Goal: Browse casually

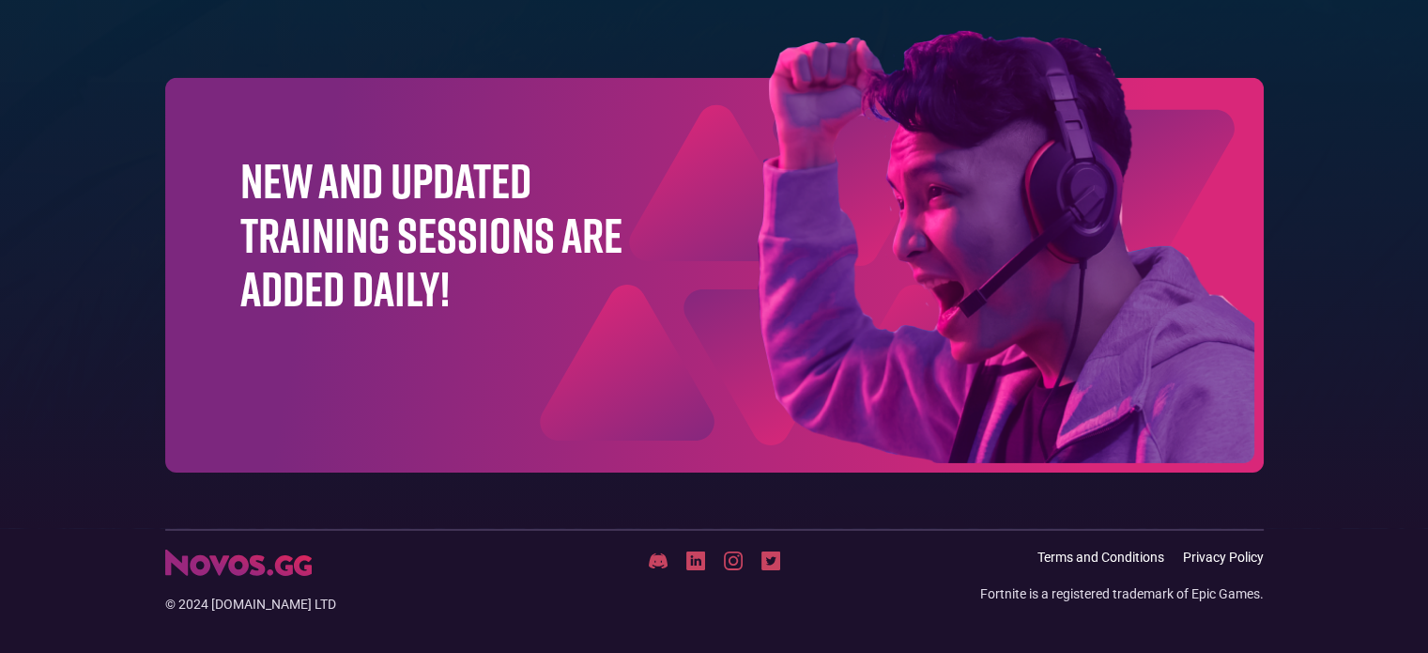
scroll to position [6095, 0]
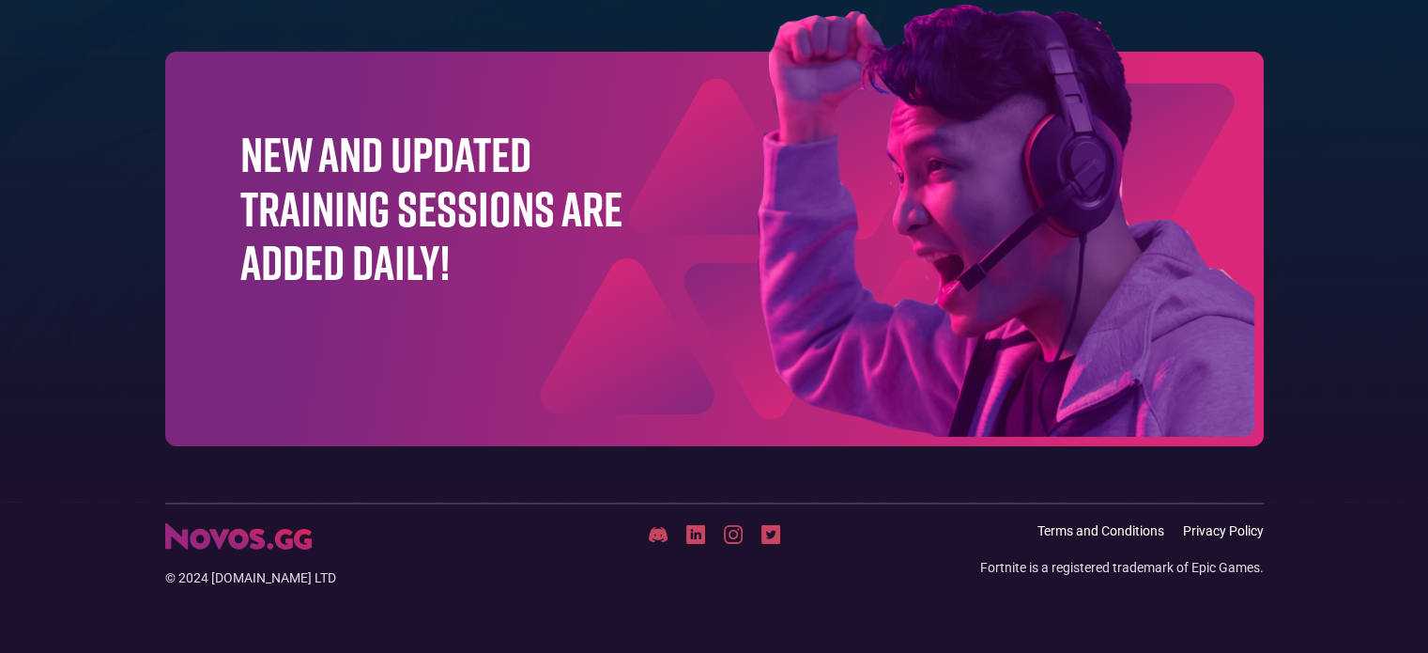
click at [501, 306] on div "New and updated training sessions are added daily!" at bounding box center [714, 249] width 1099 height 394
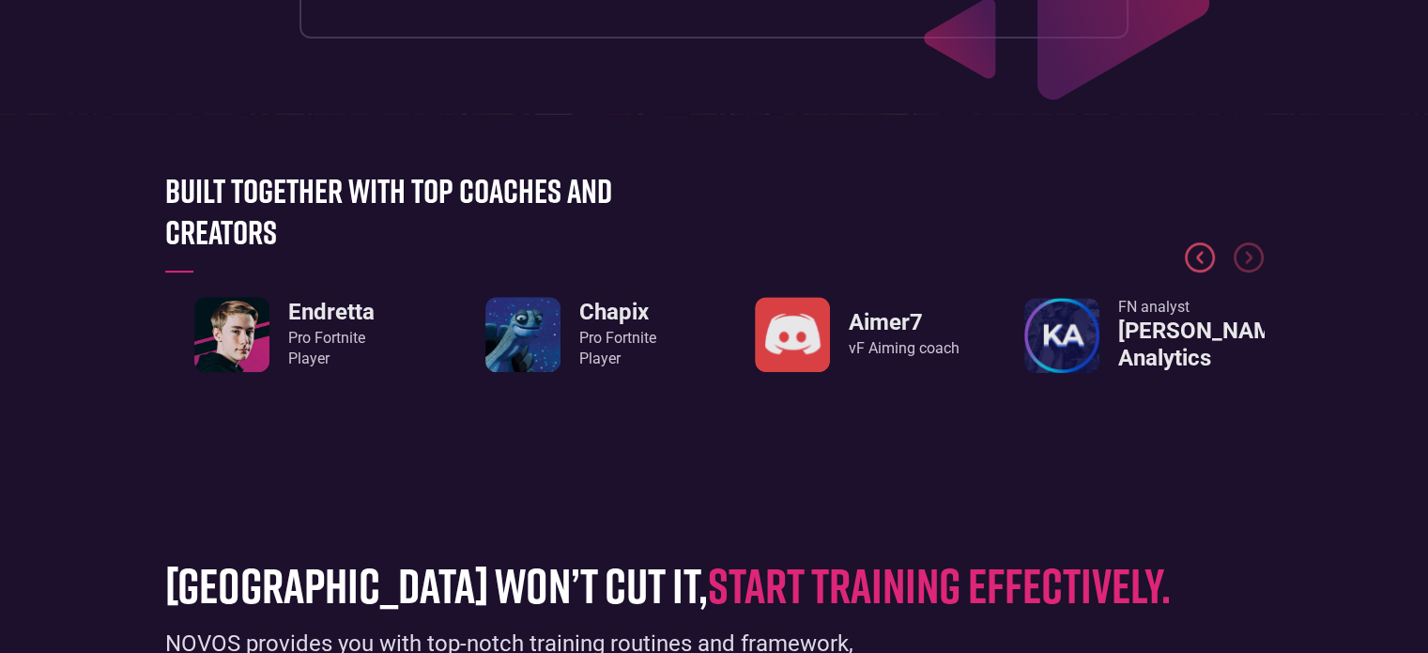
scroll to position [788, 0]
click at [214, 332] on img "1 / 8" at bounding box center [231, 333] width 75 height 75
click at [249, 307] on img "1 / 8" at bounding box center [231, 333] width 75 height 75
click at [342, 300] on link "Endretta Pro Fortnite Player" at bounding box center [284, 333] width 180 height 75
click at [338, 313] on h3 "Endretta" at bounding box center [331, 311] width 86 height 27
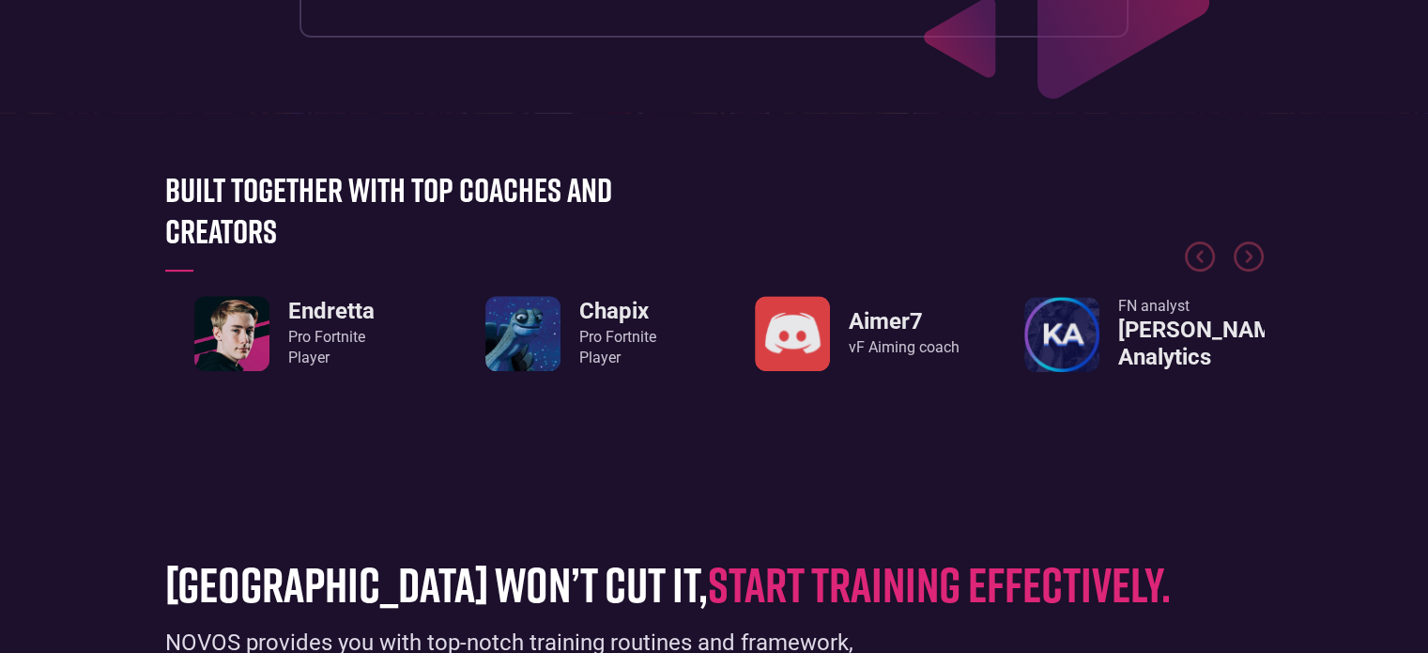
click at [338, 313] on h3 "Endretta" at bounding box center [331, 311] width 86 height 27
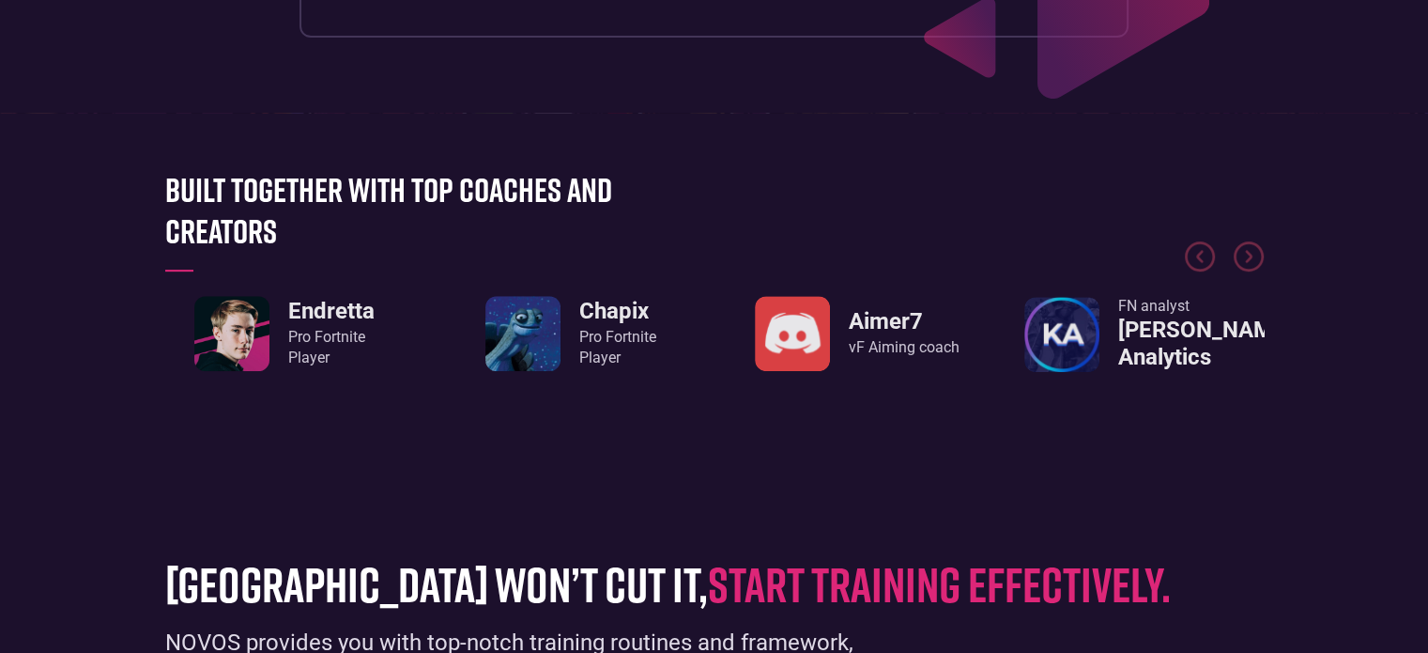
click at [338, 313] on h3 "Endretta" at bounding box center [331, 311] width 86 height 27
click at [338, 314] on h3 "Endretta" at bounding box center [331, 311] width 86 height 27
click at [1048, 338] on img "4 / 8" at bounding box center [1061, 334] width 75 height 75
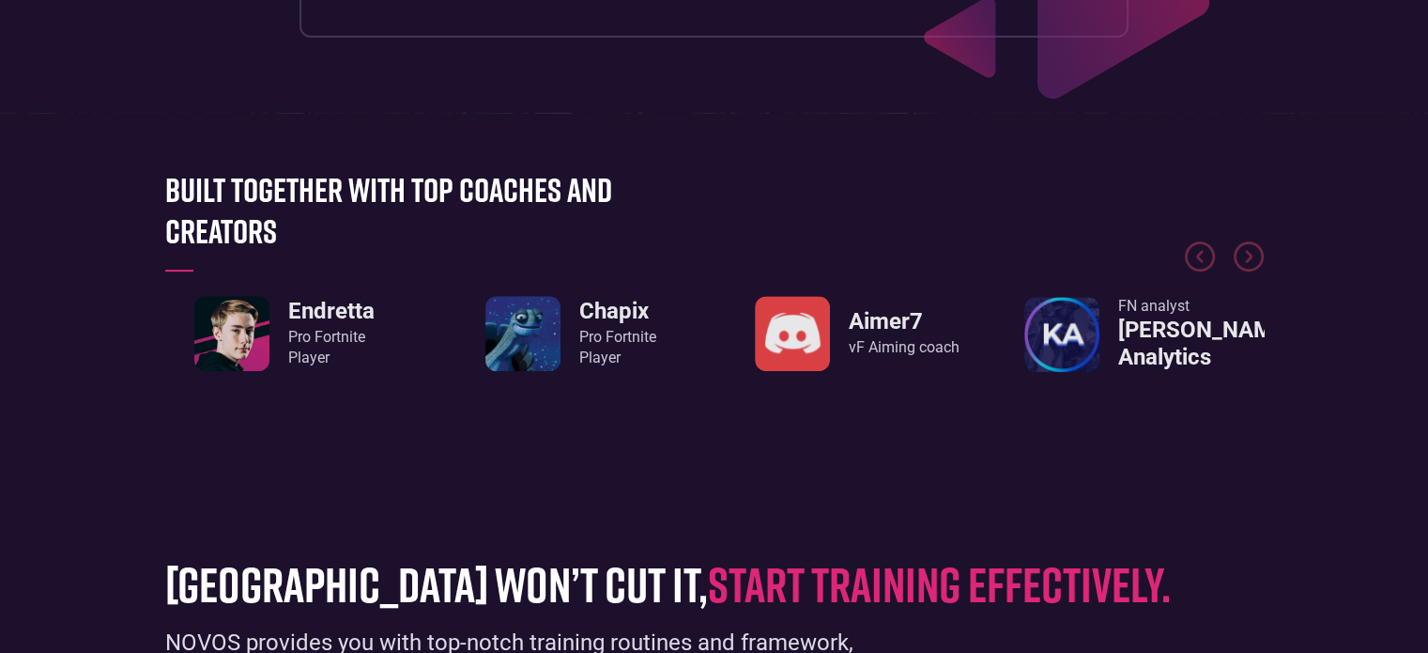
click at [1048, 338] on img "4 / 8" at bounding box center [1061, 334] width 75 height 75
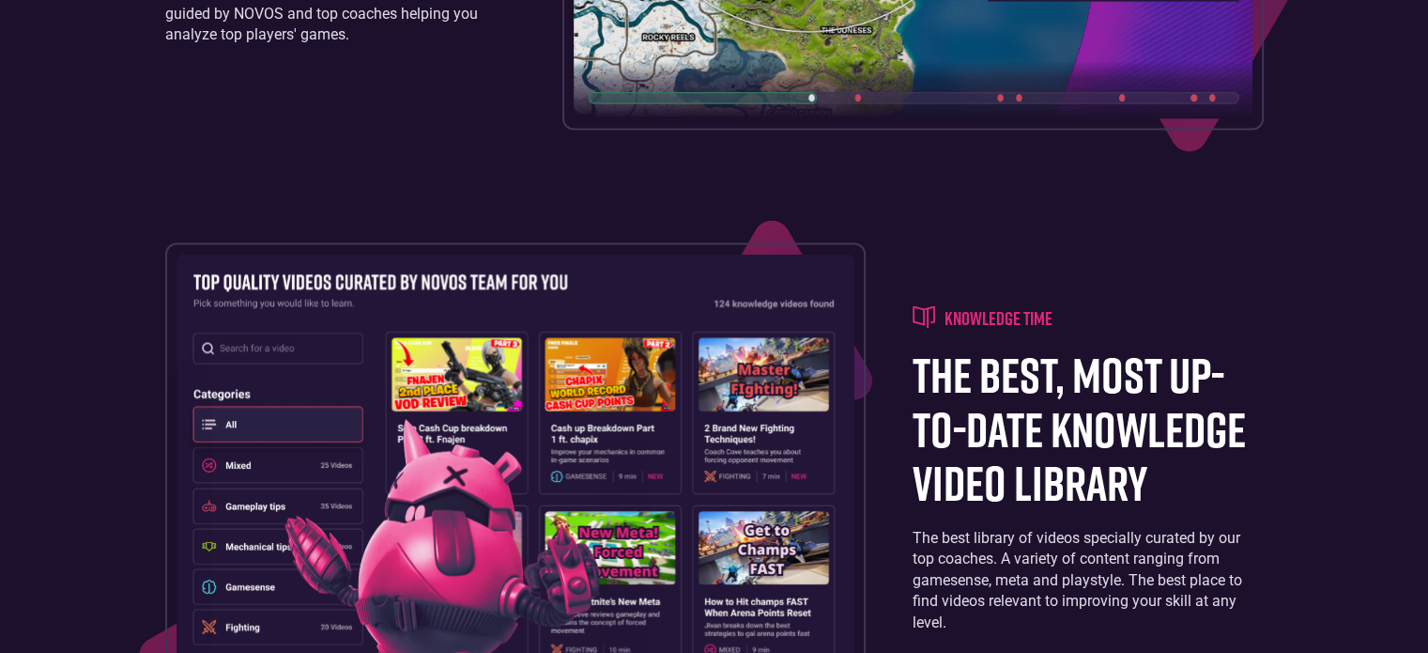
scroll to position [3917, 0]
